Goal: Task Accomplishment & Management: Use online tool/utility

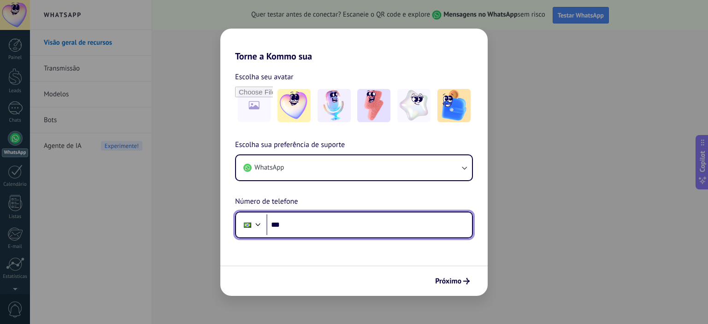
click at [348, 223] on input "***" at bounding box center [369, 224] width 206 height 21
type input "**********"
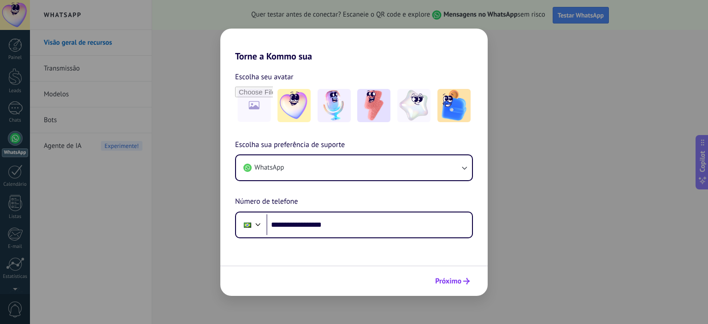
click at [433, 275] on button "Próximo" at bounding box center [452, 281] width 43 height 16
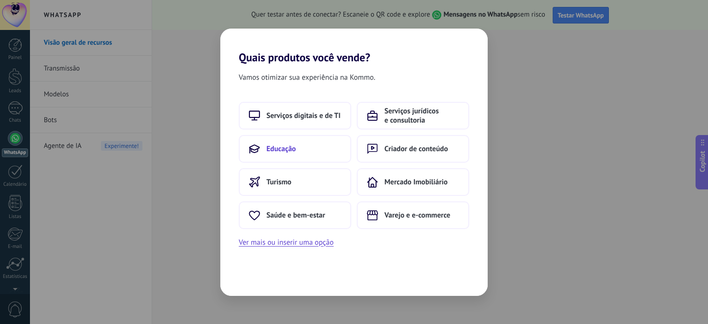
click at [288, 144] on span "Educação" at bounding box center [280, 148] width 29 height 9
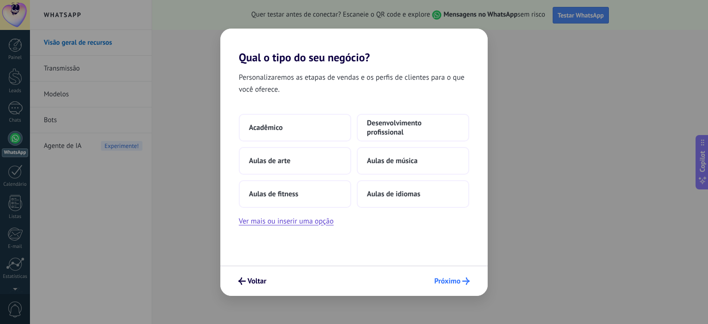
click at [431, 283] on button "Próximo" at bounding box center [452, 281] width 44 height 16
click at [441, 283] on span "Próximo" at bounding box center [447, 281] width 26 height 6
click at [444, 279] on span "Próximo" at bounding box center [447, 281] width 26 height 6
click at [269, 124] on span "Acadêmico" at bounding box center [266, 127] width 34 height 9
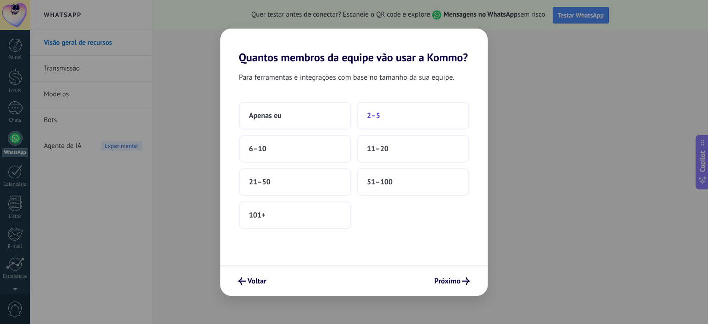
click at [371, 123] on button "2–5" at bounding box center [413, 116] width 112 height 28
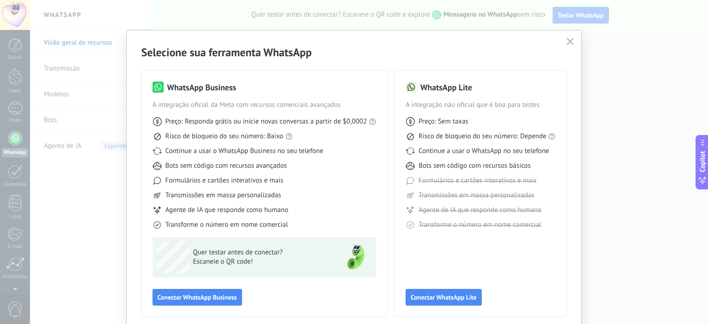
click at [295, 126] on span "Preço: Responda grátis ou inicie novas conversas a partir de $0,0002" at bounding box center [265, 121] width 201 height 9
click at [213, 300] on span "Conectar WhatsApp Business" at bounding box center [197, 297] width 79 height 6
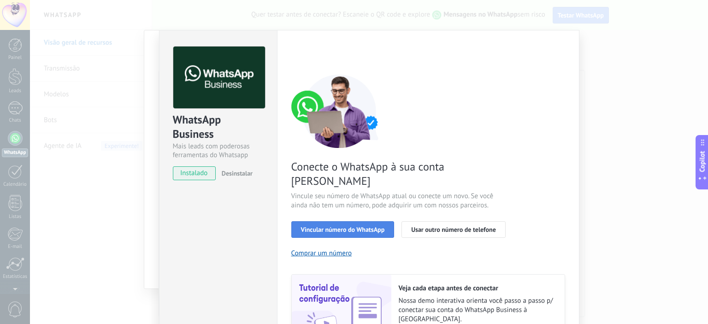
click at [312, 221] on button "Vincular número do WhatsApp" at bounding box center [342, 229] width 103 height 17
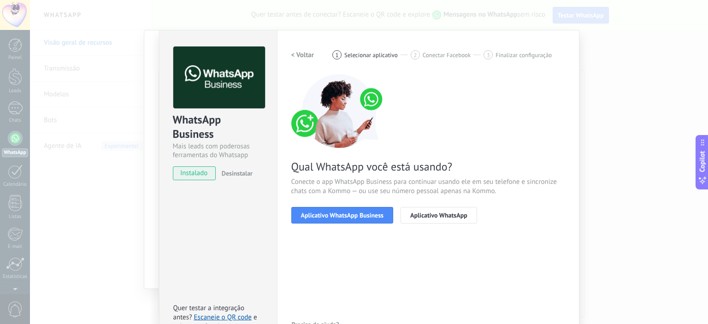
click at [312, 210] on button "Aplicativo WhatsApp Business" at bounding box center [342, 215] width 102 height 17
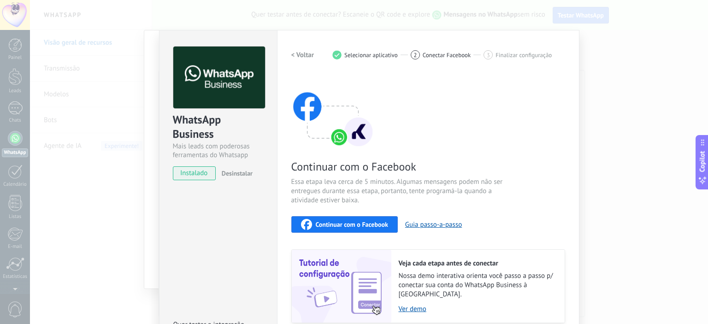
click at [216, 244] on div "WhatsApp Business Mais leads com poderosas ferramentas do Whatsapp instalado De…" at bounding box center [218, 197] width 118 height 335
click at [188, 178] on span "instalado" at bounding box center [194, 173] width 42 height 14
drag, startPoint x: 188, startPoint y: 171, endPoint x: 283, endPoint y: 226, distance: 109.8
click at [283, 226] on div "WhatsApp Business Mais leads com poderosas ferramentas do Whatsapp instalado De…" at bounding box center [369, 197] width 420 height 335
click at [303, 203] on span "Essa etapa leva cerca de 5 minutos. Algumas mensagens podem não ser entregues d…" at bounding box center [400, 191] width 219 height 28
